Goal: Task Accomplishment & Management: Use online tool/utility

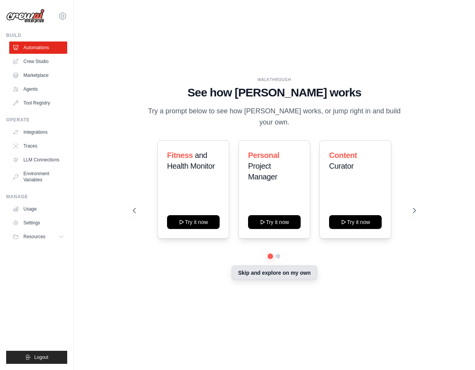
click at [257, 274] on button "Skip and explore on my own" at bounding box center [275, 272] width 86 height 15
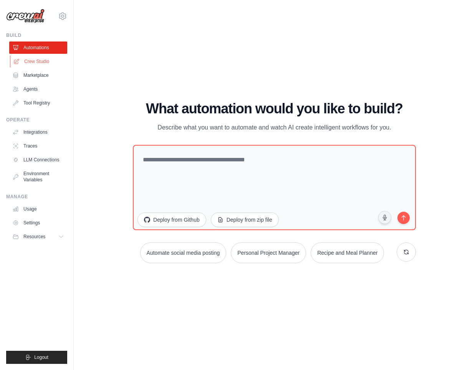
click at [40, 57] on link "Crew Studio" at bounding box center [39, 61] width 58 height 12
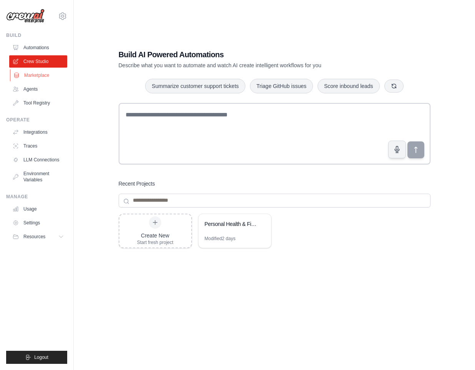
click at [34, 76] on link "Marketplace" at bounding box center [39, 75] width 58 height 12
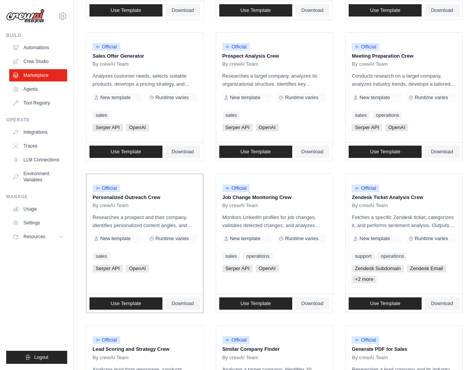
scroll to position [235, 0]
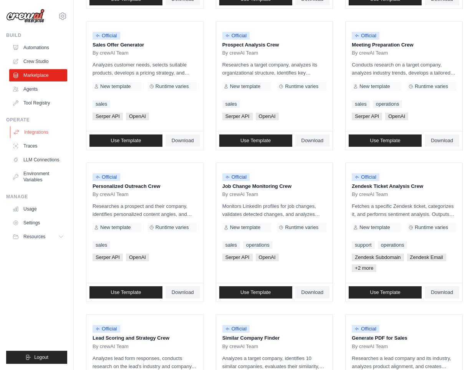
click at [31, 134] on link "Integrations" at bounding box center [39, 132] width 58 height 12
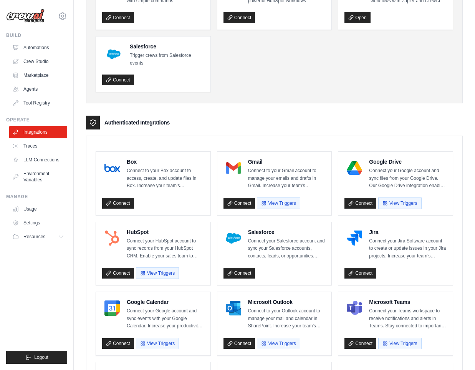
scroll to position [93, 0]
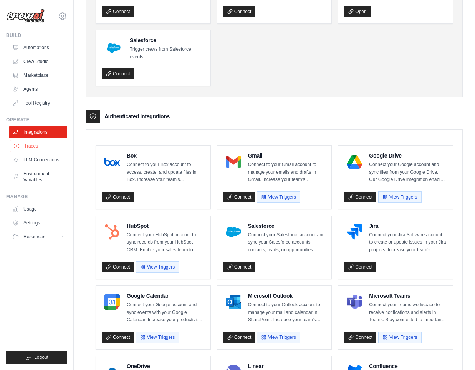
click at [47, 147] on link "Traces" at bounding box center [39, 146] width 58 height 12
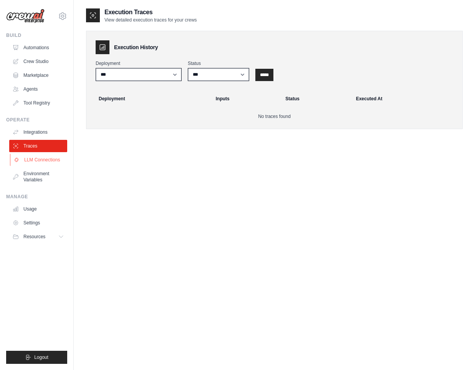
click at [38, 161] on link "LLM Connections" at bounding box center [39, 160] width 58 height 12
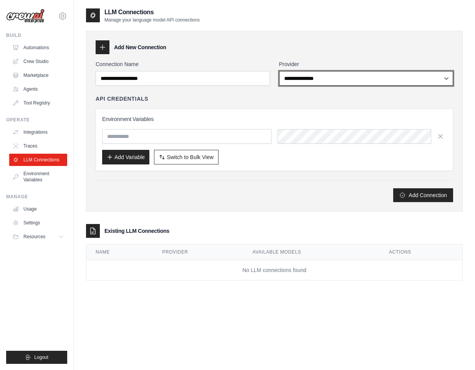
click at [295, 76] on select "**********" at bounding box center [366, 78] width 174 height 15
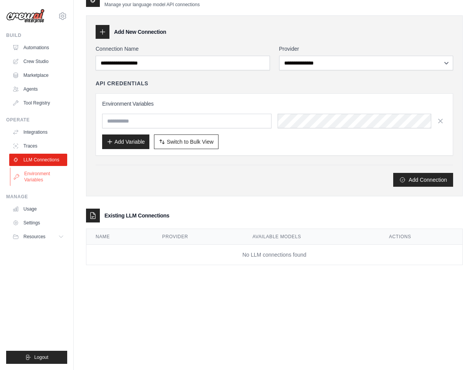
click at [45, 180] on link "Environment Variables" at bounding box center [39, 176] width 58 height 18
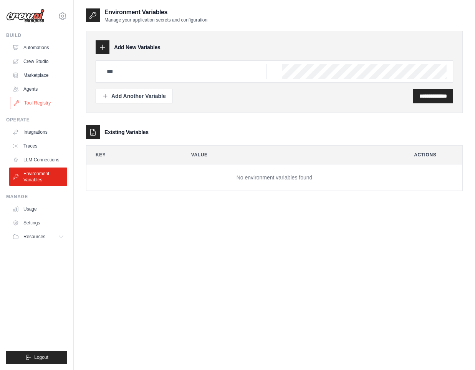
click at [30, 105] on link "Tool Registry" at bounding box center [39, 103] width 58 height 12
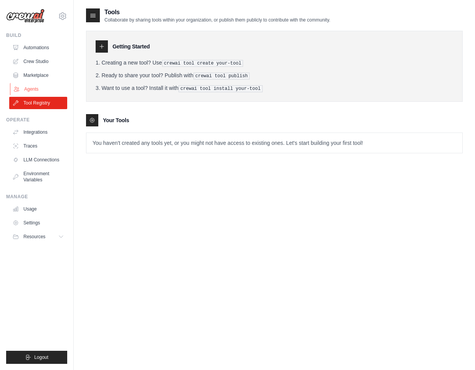
click at [27, 85] on link "Agents" at bounding box center [39, 89] width 58 height 12
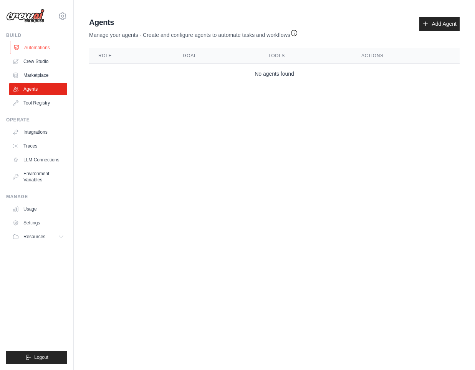
click at [31, 50] on link "Automations" at bounding box center [39, 47] width 58 height 12
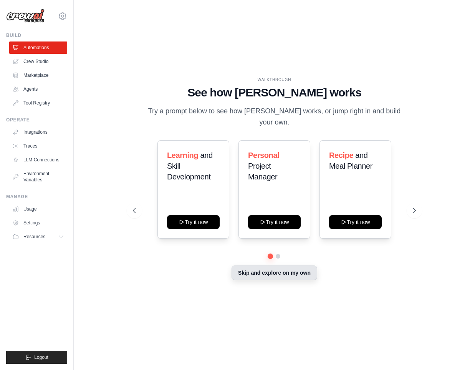
click at [240, 269] on button "Skip and explore on my own" at bounding box center [275, 272] width 86 height 15
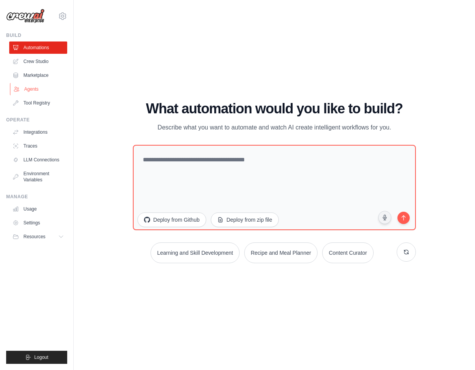
click at [34, 84] on link "Agents" at bounding box center [39, 89] width 58 height 12
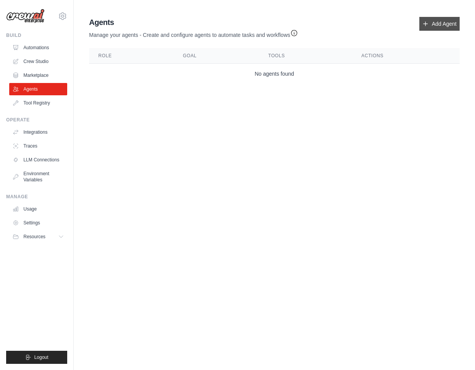
click at [456, 29] on link "Add Agent" at bounding box center [439, 24] width 40 height 14
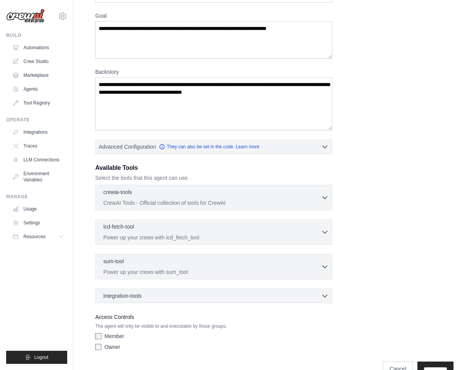
scroll to position [77, 0]
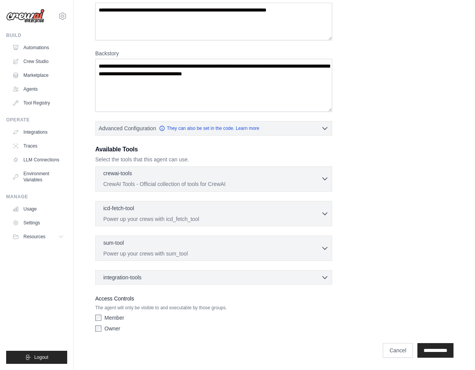
click at [296, 184] on p "CrewAI Tools - Official collection of tools for CrewAI" at bounding box center [212, 184] width 218 height 8
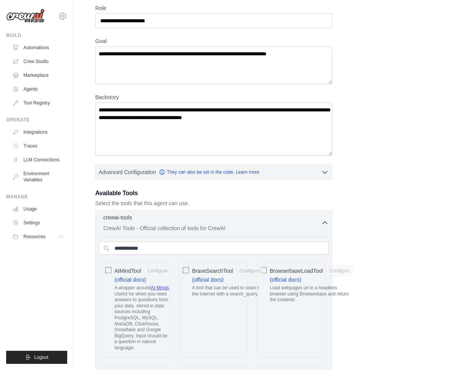
scroll to position [0, 0]
